Goal: Transaction & Acquisition: Purchase product/service

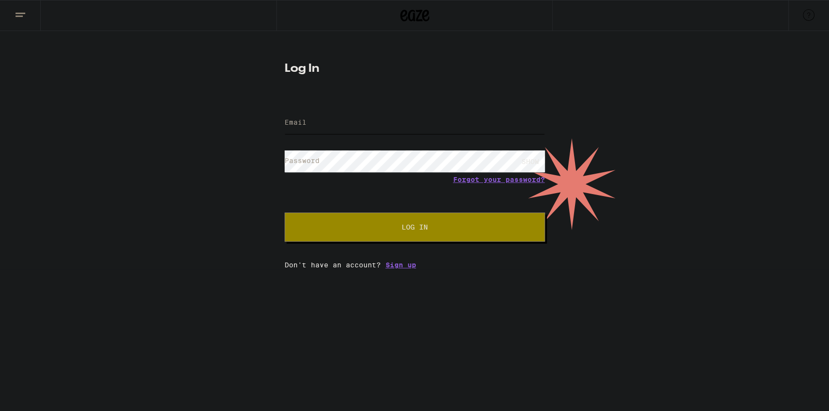
type input "[EMAIL_ADDRESS][DOMAIN_NAME]"
click at [340, 234] on button "Log In" at bounding box center [414, 227] width 260 height 29
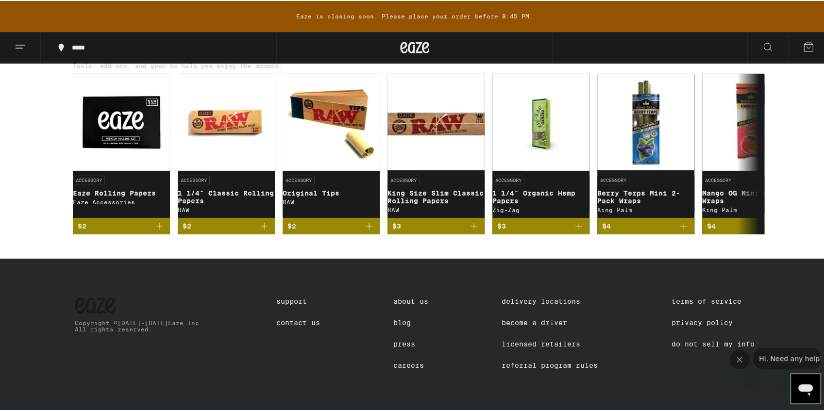
scroll to position [4703, 0]
click at [743, 167] on button at bounding box center [750, 152] width 27 height 27
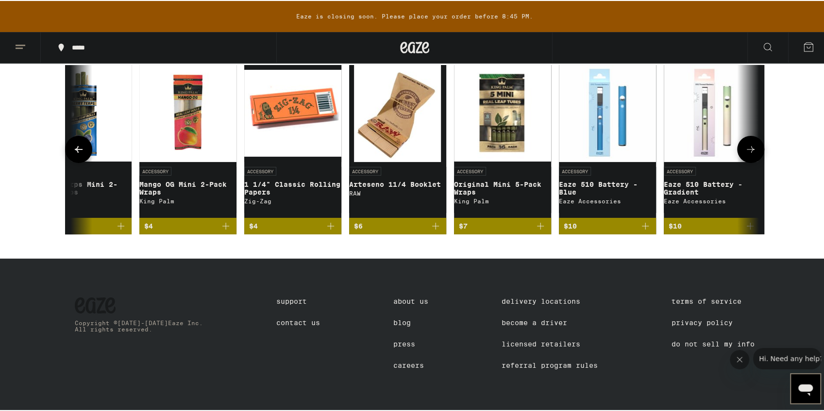
scroll to position [0, 578]
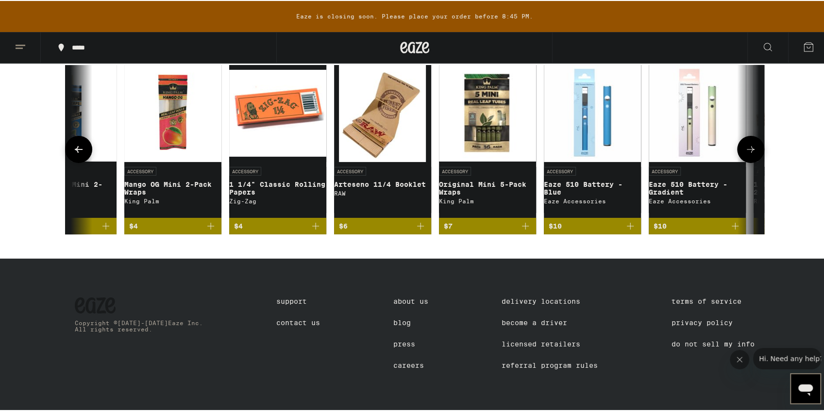
click at [748, 162] on button at bounding box center [750, 148] width 27 height 27
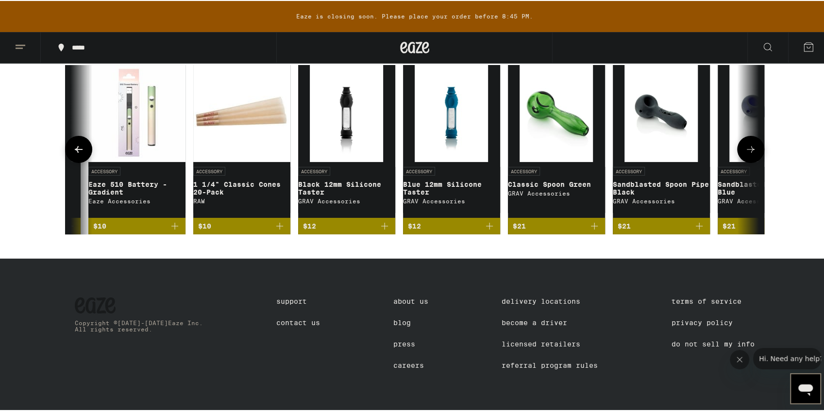
scroll to position [0, 1155]
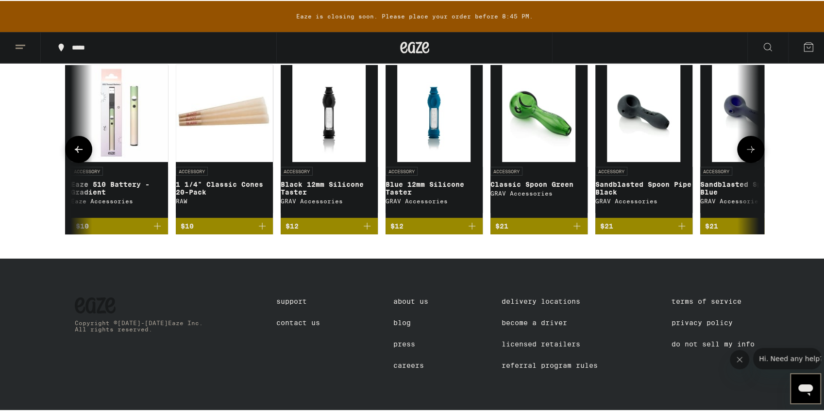
click at [746, 162] on button at bounding box center [750, 148] width 27 height 27
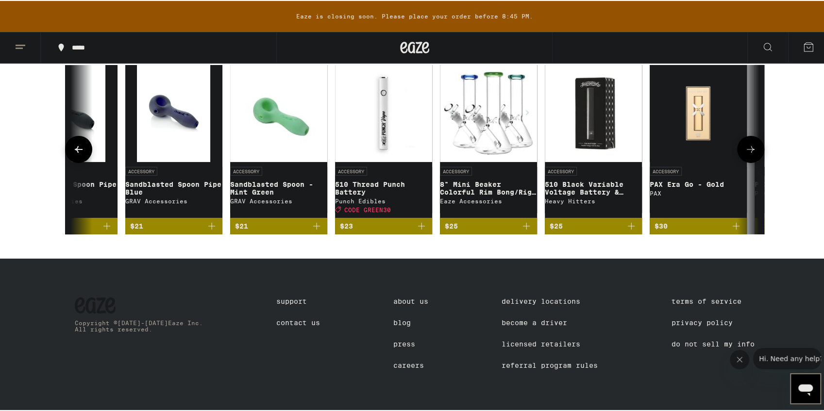
scroll to position [0, 1733]
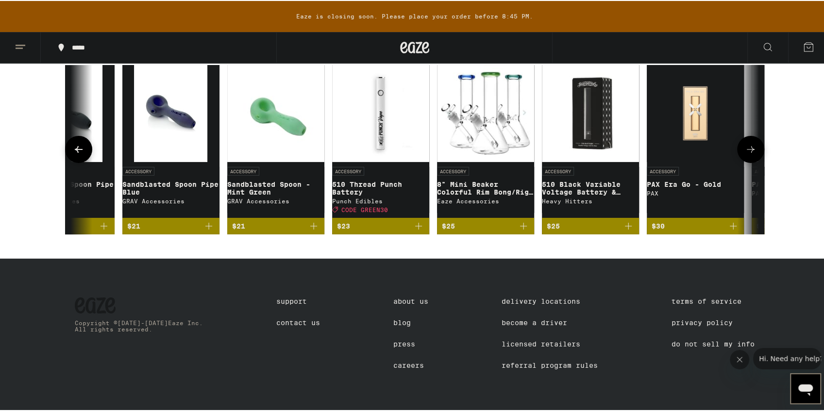
click at [749, 152] on icon at bounding box center [751, 148] width 8 height 7
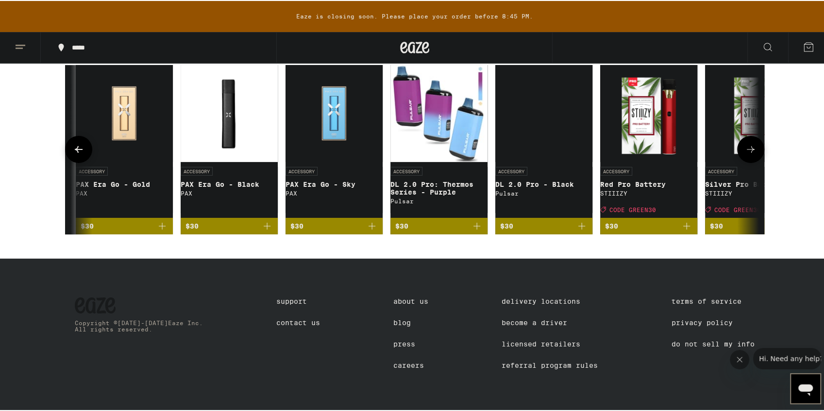
scroll to position [0, 2311]
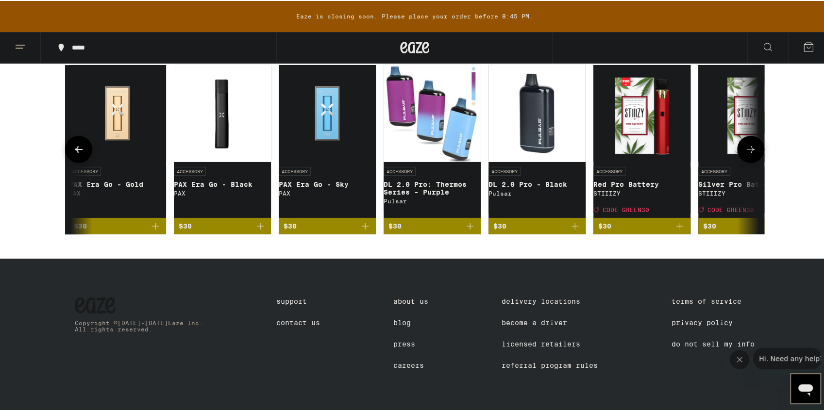
click at [555, 161] on img "Open page for DL 2.0 Pro - Black from Pulsar" at bounding box center [536, 112] width 97 height 97
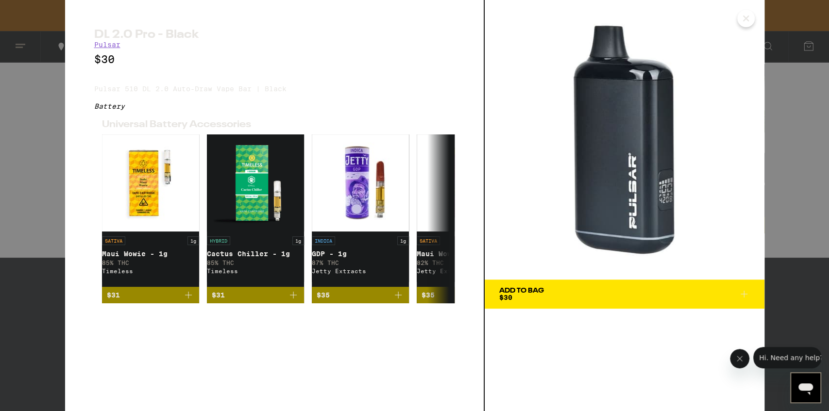
click at [747, 18] on icon "Close" at bounding box center [746, 18] width 12 height 15
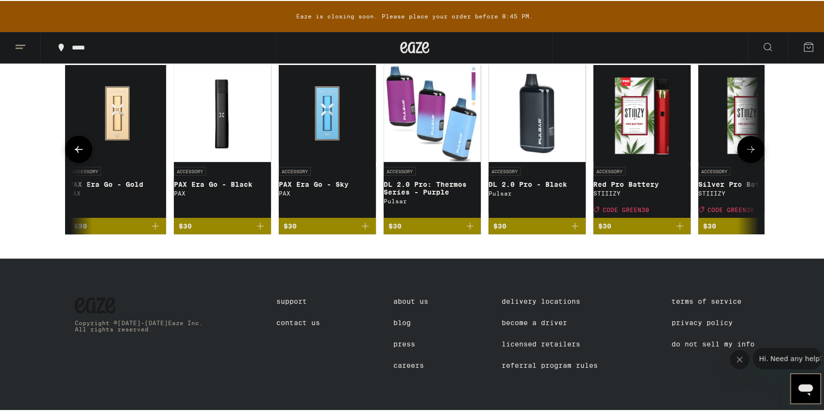
click at [747, 162] on button at bounding box center [750, 148] width 27 height 27
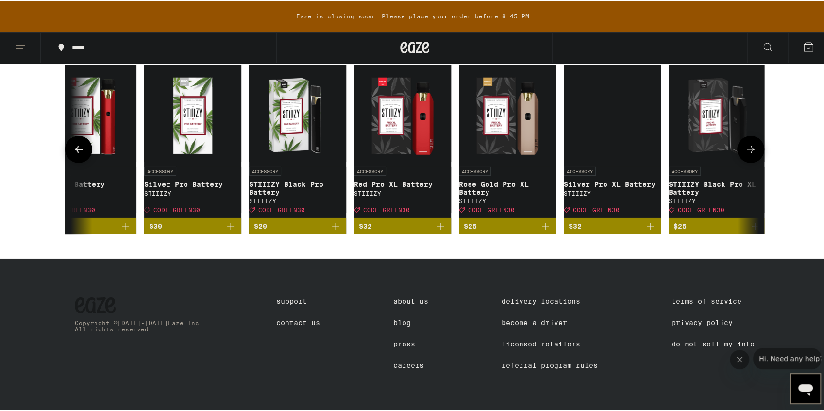
scroll to position [0, 2882]
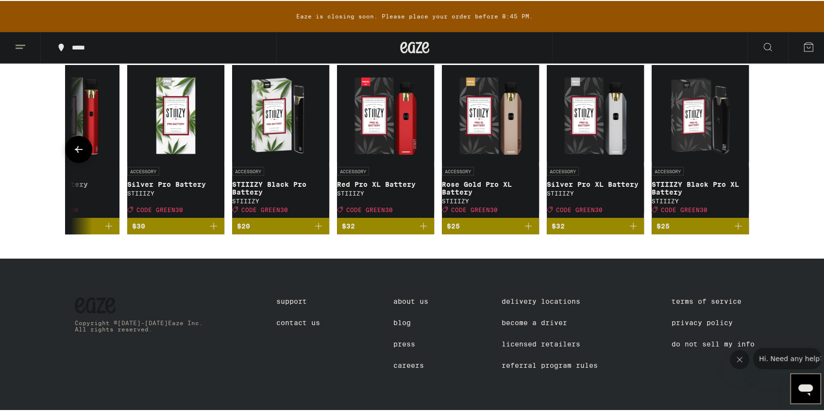
click at [76, 154] on icon at bounding box center [79, 149] width 12 height 12
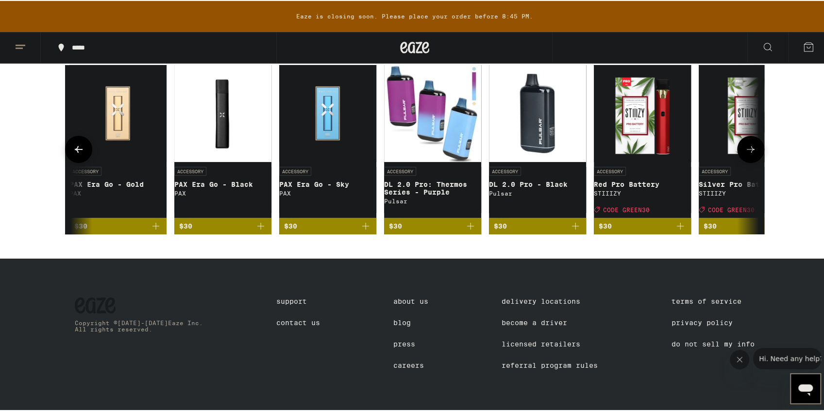
scroll to position [0, 2304]
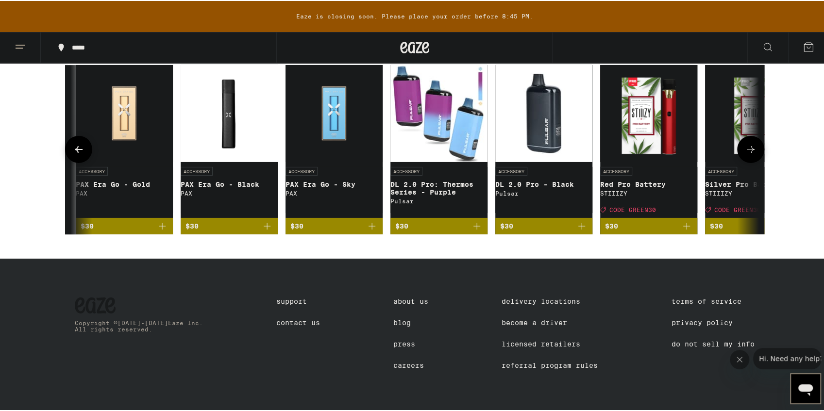
click at [77, 162] on button at bounding box center [78, 148] width 27 height 27
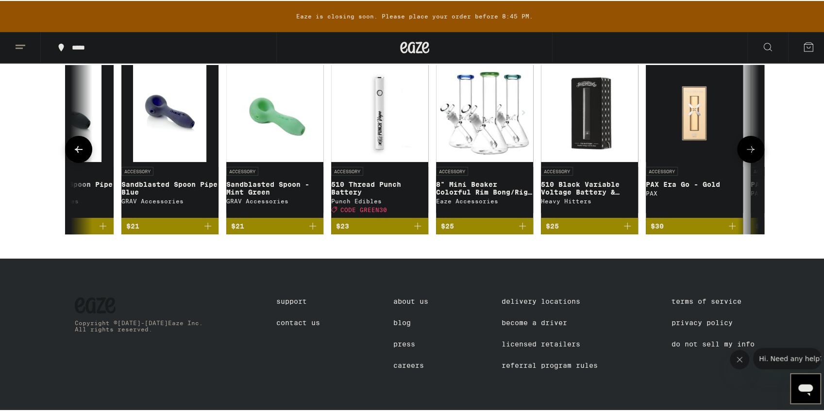
scroll to position [0, 1726]
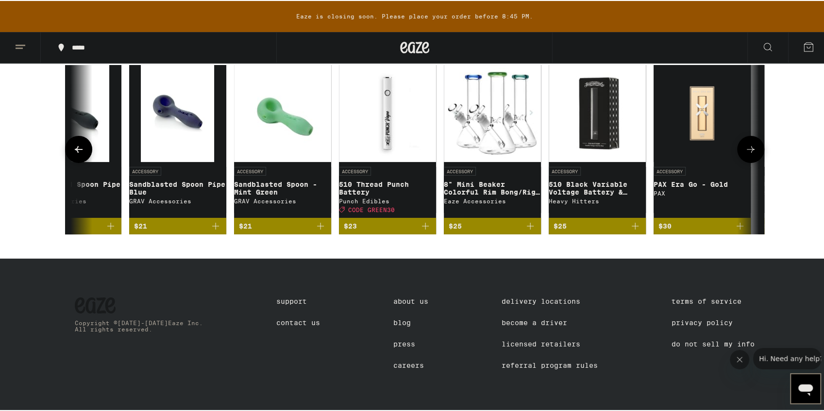
click at [82, 162] on button at bounding box center [78, 148] width 27 height 27
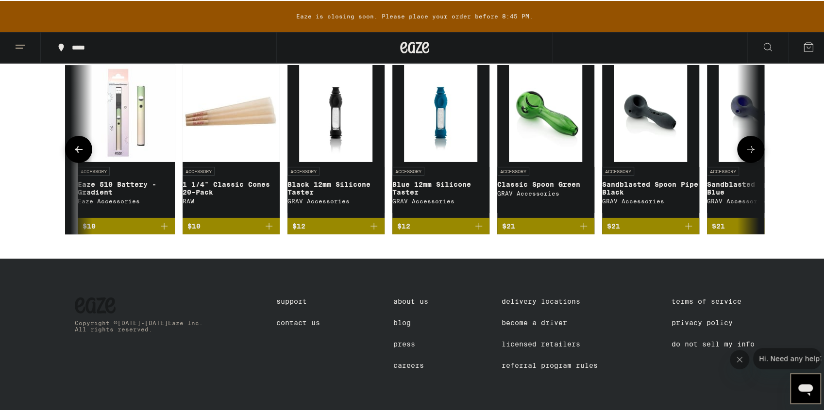
scroll to position [0, 1149]
click at [83, 162] on button at bounding box center [78, 148] width 27 height 27
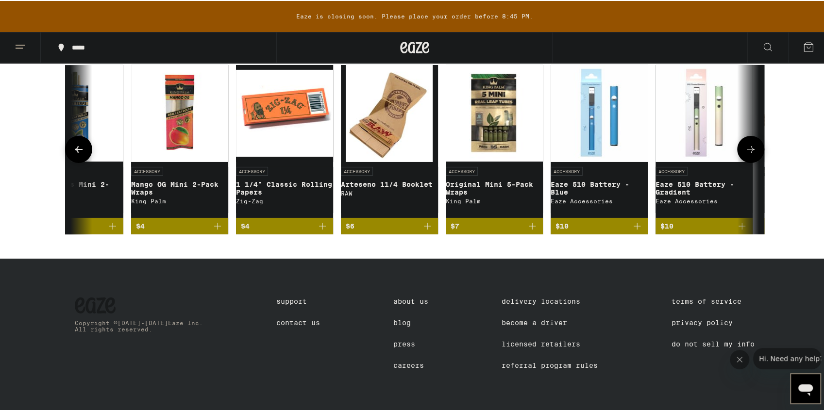
click at [83, 162] on button at bounding box center [78, 148] width 27 height 27
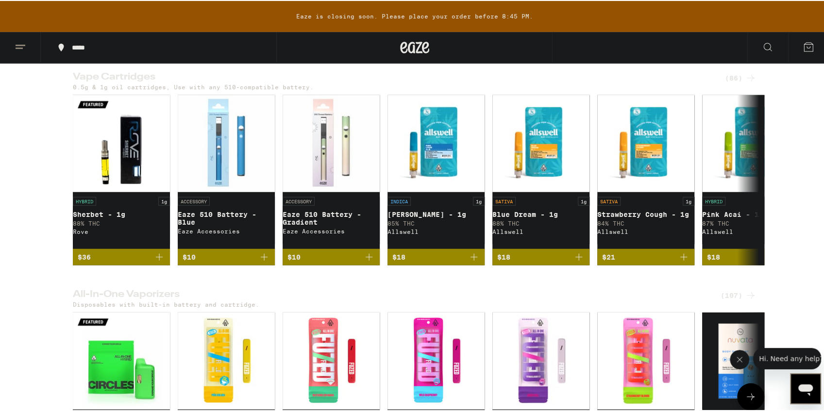
scroll to position [1640, 0]
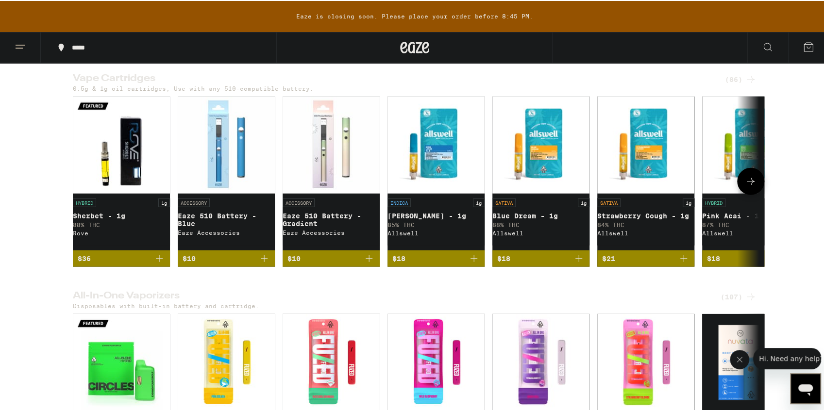
click at [748, 186] on icon at bounding box center [751, 181] width 12 height 12
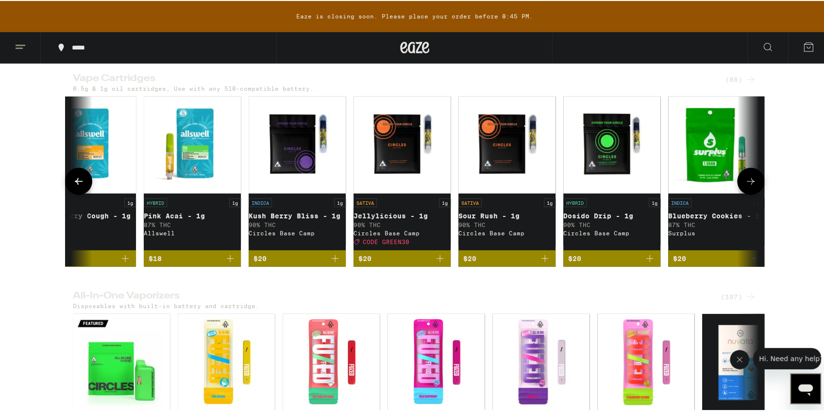
scroll to position [0, 578]
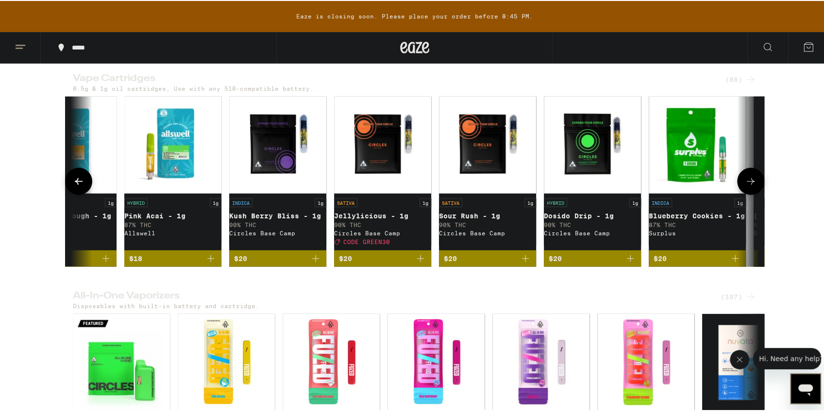
click at [745, 186] on icon at bounding box center [751, 181] width 12 height 12
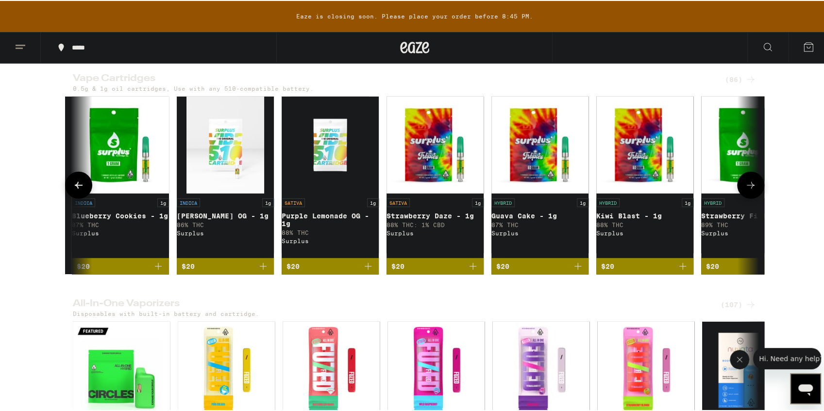
scroll to position [0, 1155]
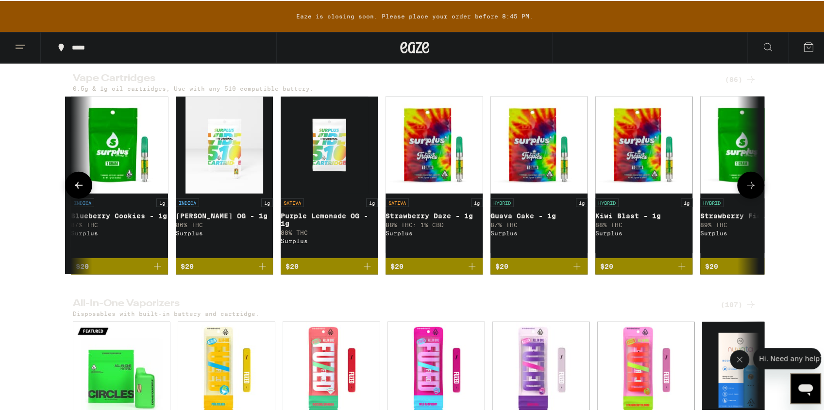
click at [753, 190] on icon at bounding box center [751, 185] width 12 height 12
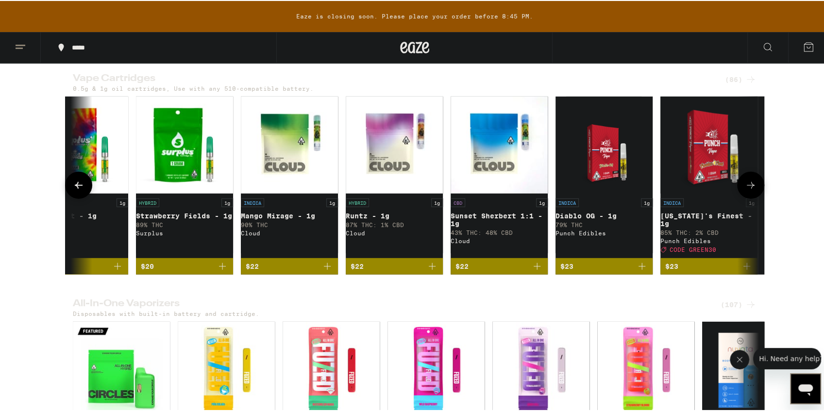
scroll to position [0, 1733]
